Goal: Navigation & Orientation: Find specific page/section

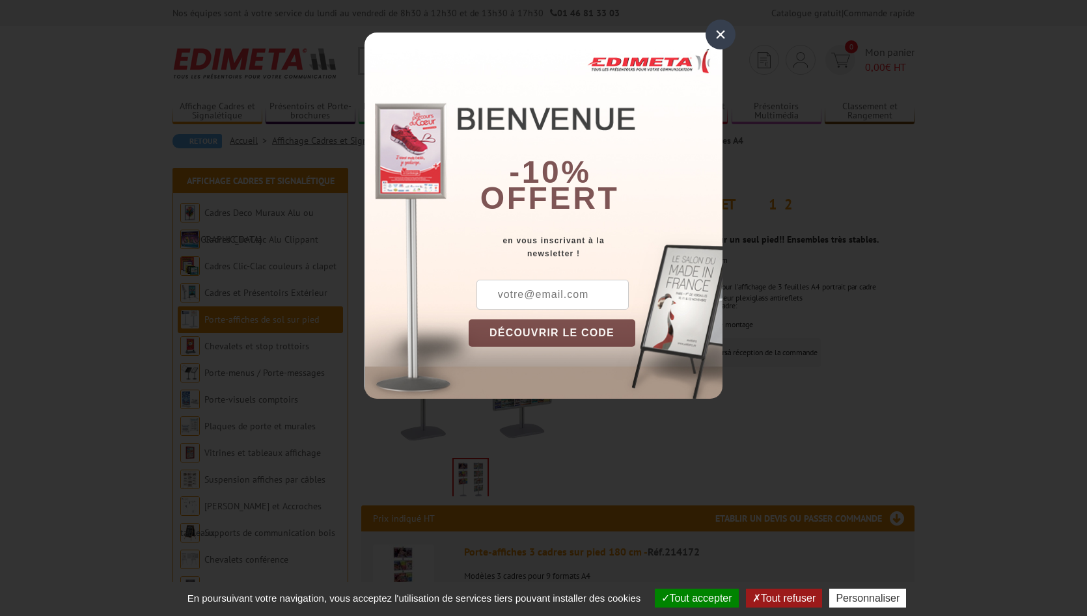
click at [720, 33] on div "×" at bounding box center [721, 35] width 30 height 30
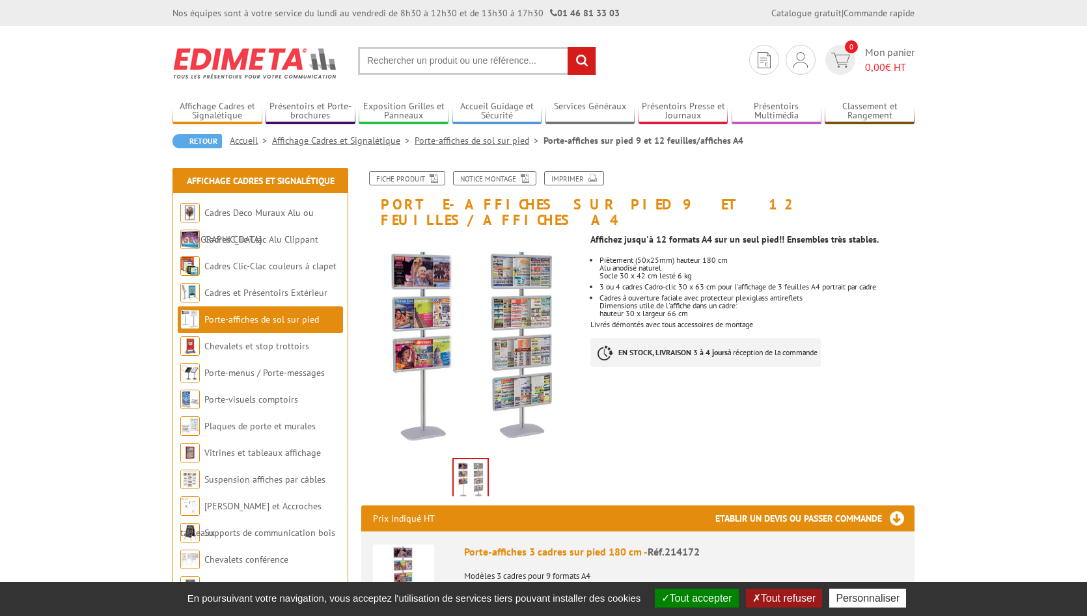
click at [482, 139] on link "Porte-affiches de sol sur pied" at bounding box center [479, 141] width 129 height 12
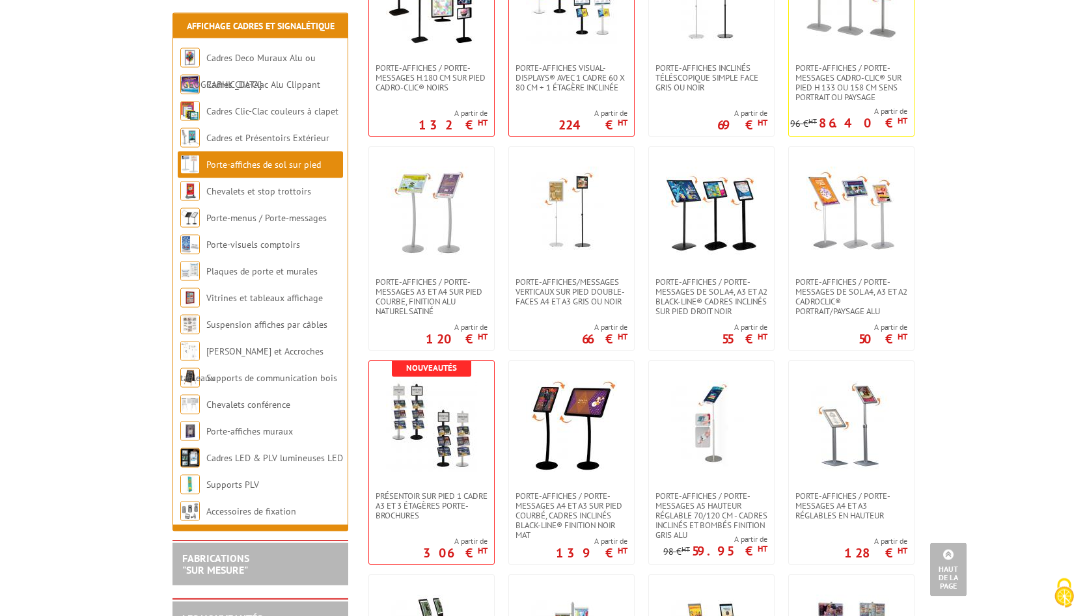
scroll to position [1261, 0]
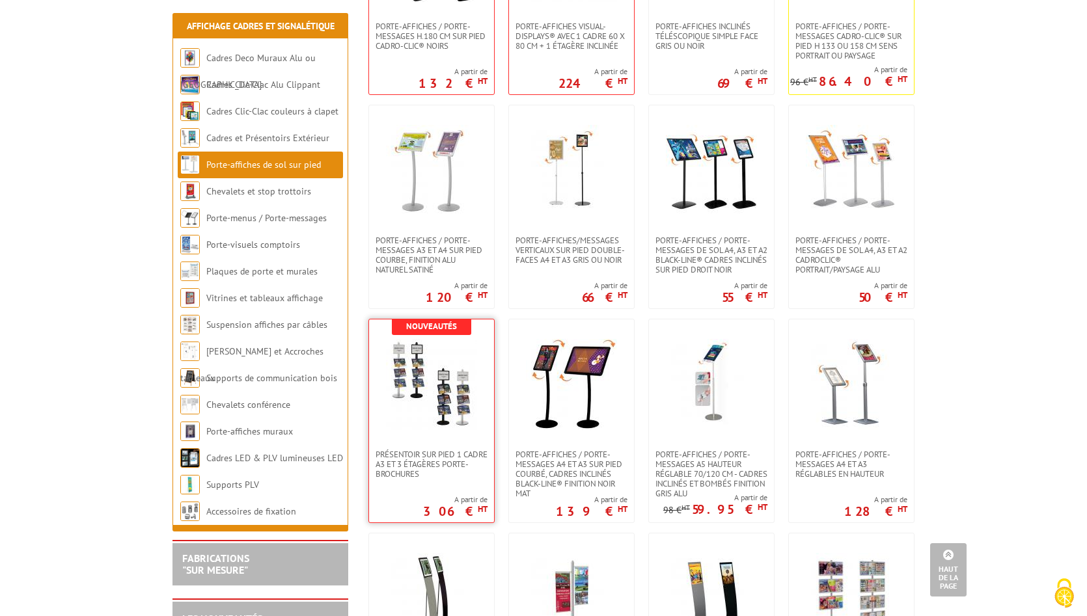
click at [425, 441] on link at bounding box center [431, 385] width 125 height 130
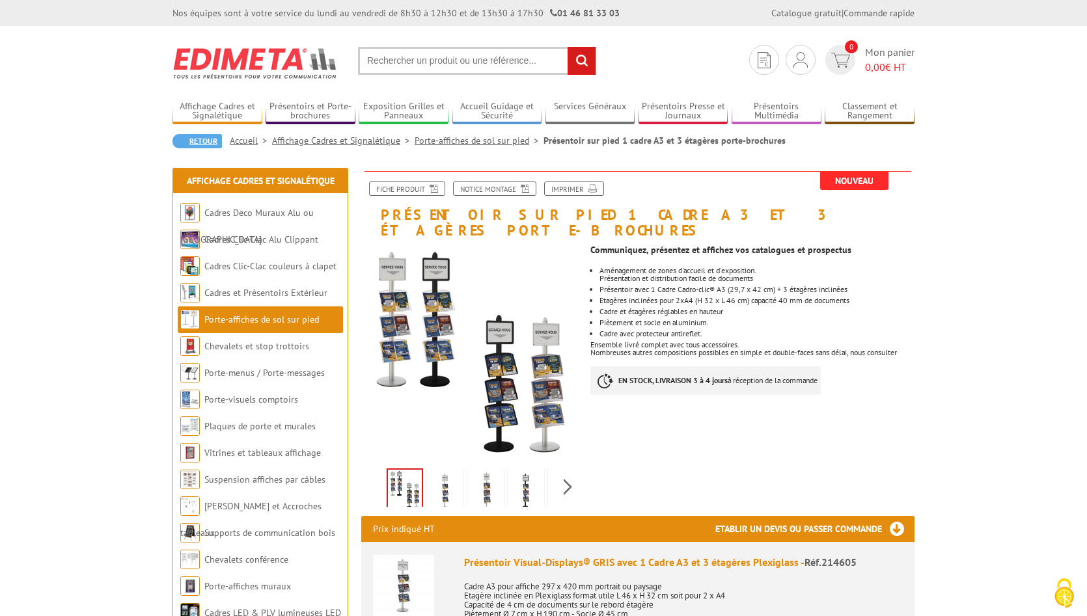
click at [200, 142] on link "Retour" at bounding box center [196, 141] width 49 height 14
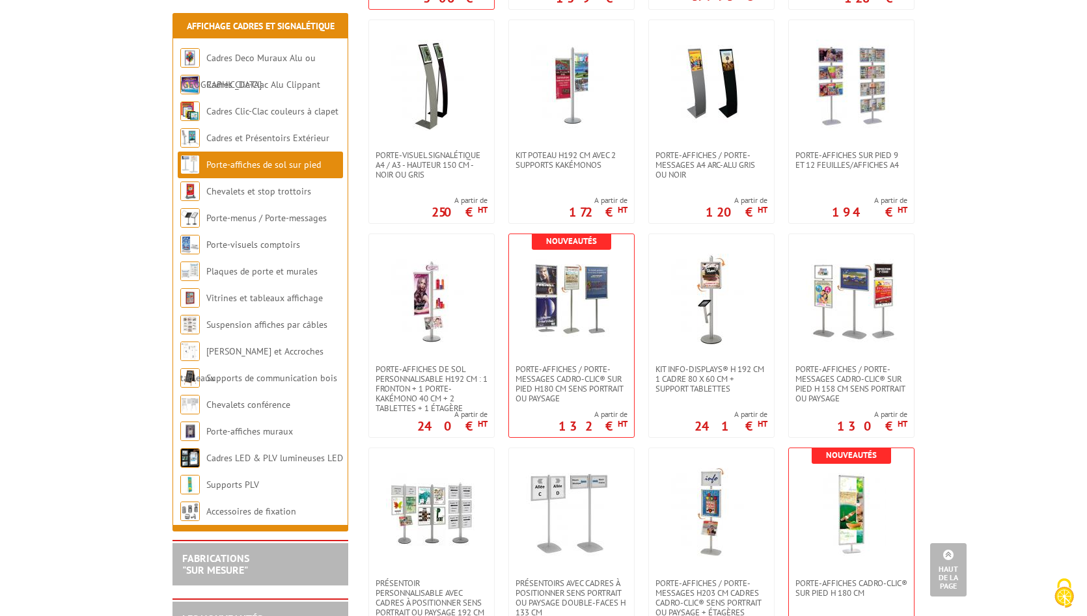
scroll to position [1726, 0]
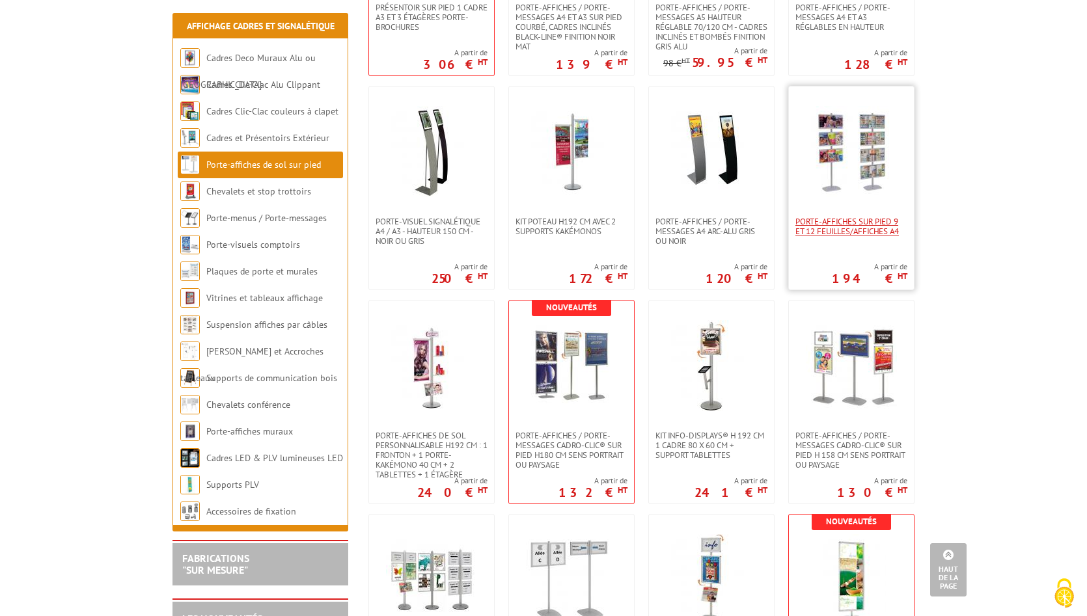
click at [846, 217] on span "Porte-affiches sur pied 9 et 12 feuilles/affiches A4" at bounding box center [851, 227] width 112 height 20
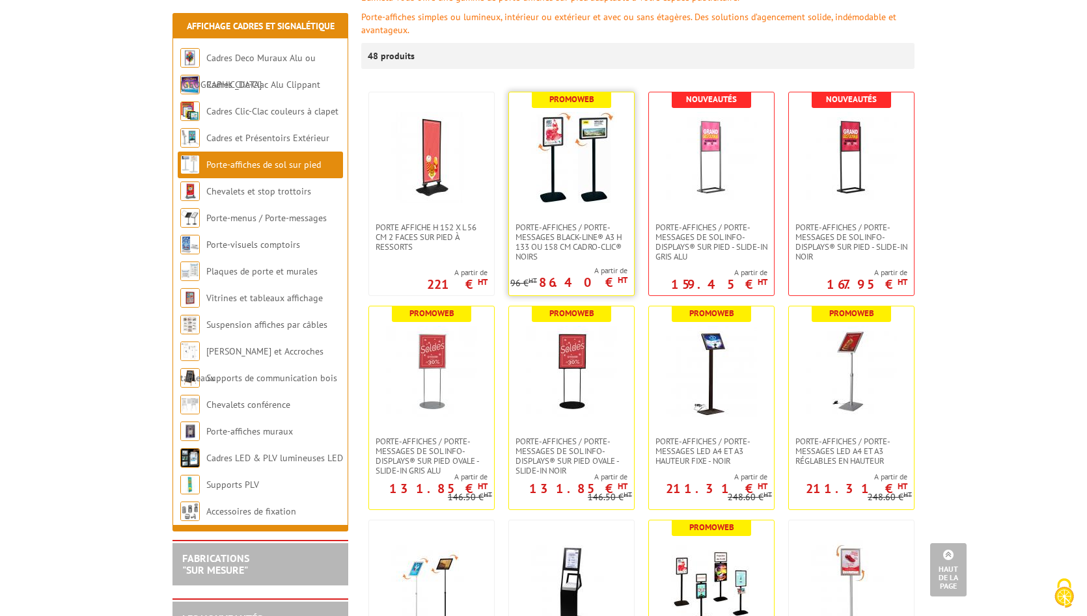
scroll to position [199, 0]
